Goal: Task Accomplishment & Management: Manage account settings

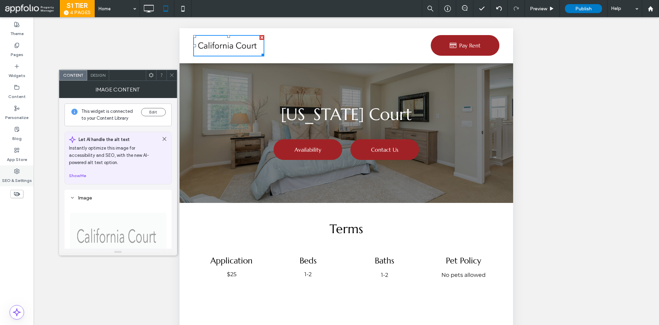
click at [21, 168] on div "SEO & Settings" at bounding box center [17, 175] width 34 height 21
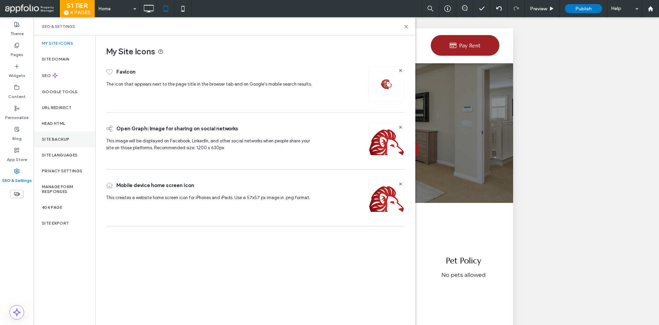
click at [40, 145] on div "Site Backup" at bounding box center [65, 139] width 62 height 16
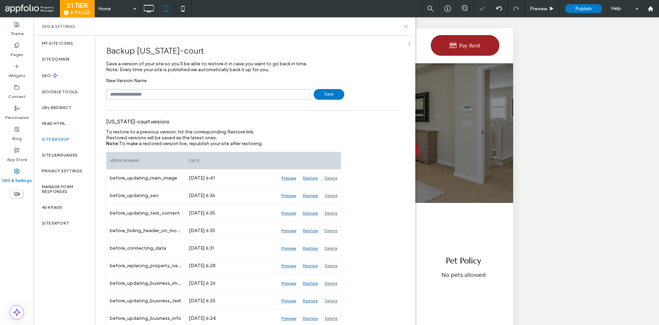
click at [407, 29] on icon at bounding box center [406, 26] width 5 height 5
